Goal: Task Accomplishment & Management: Complete application form

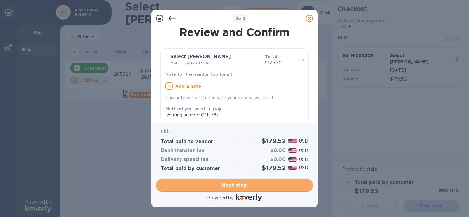
click at [235, 186] on span "Next step" at bounding box center [234, 185] width 147 height 7
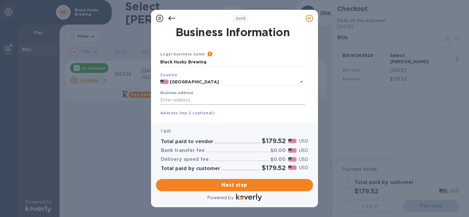
click at [196, 100] on input "Business address" at bounding box center [232, 100] width 145 height 9
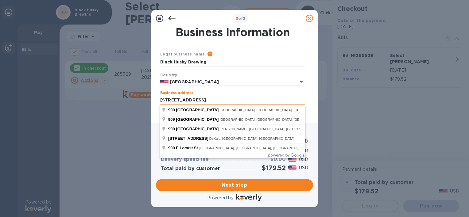
type input "[STREET_ADDRESS]"
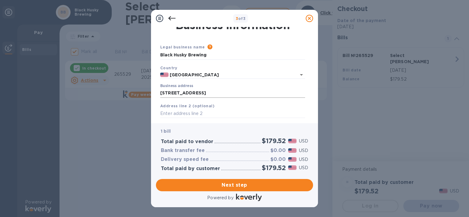
scroll to position [69, 0]
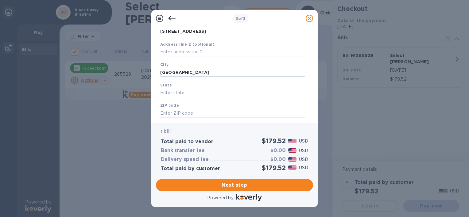
type input "[GEOGRAPHIC_DATA]"
type input "WI"
type input "53212"
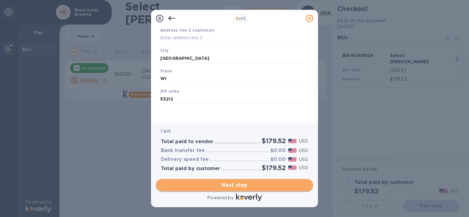
click at [242, 182] on span "Next step" at bounding box center [234, 185] width 147 height 7
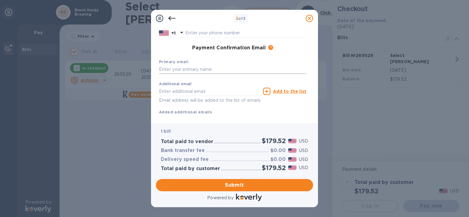
click at [228, 68] on input "text" at bounding box center [232, 69] width 147 height 9
type input "[PERSON_NAME][EMAIL_ADDRESS][DOMAIN_NAME]"
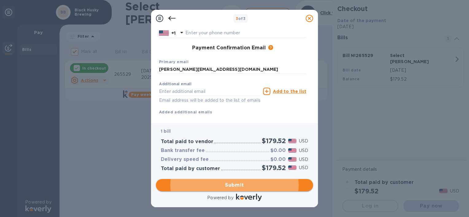
click at [217, 189] on button "Submit" at bounding box center [234, 185] width 157 height 12
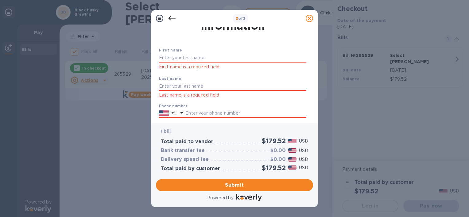
scroll to position [16, 0]
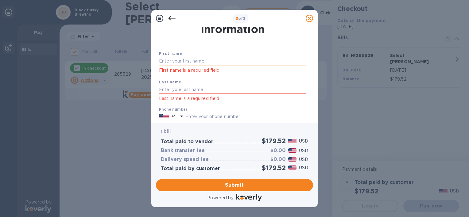
click at [212, 59] on input "text" at bounding box center [232, 61] width 147 height 9
type input "[PERSON_NAME]"
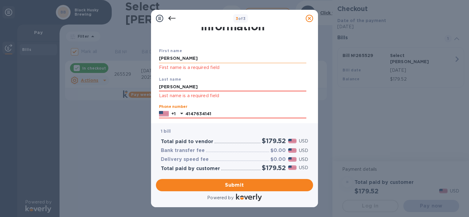
type input "4147634141"
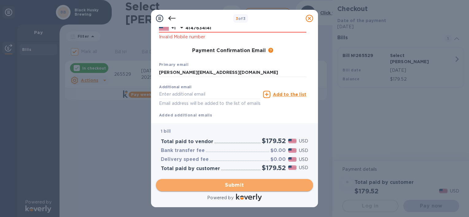
click at [229, 184] on span "Submit" at bounding box center [234, 185] width 147 height 7
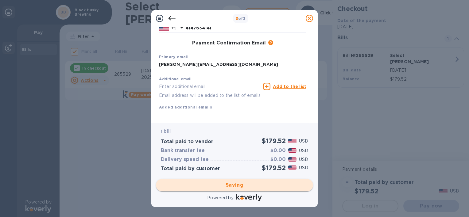
checkbox input "false"
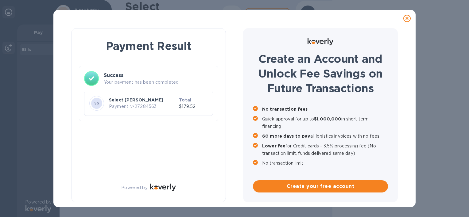
click at [450, 97] on div "Payment Result Success Your payment has been completed. SS Select [PERSON_NAME]…" at bounding box center [234, 108] width 469 height 217
